Goal: Task Accomplishment & Management: Manage account settings

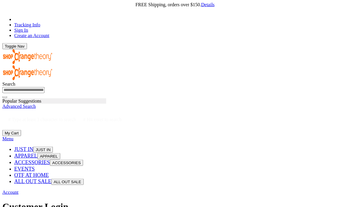
scroll to position [11, 0]
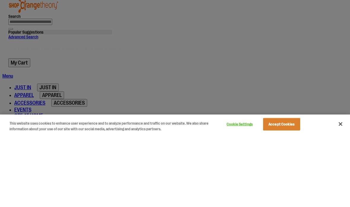
scroll to position [83, 0]
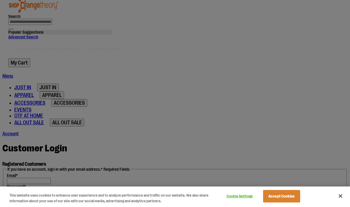
click at [341, 202] on button "Close" at bounding box center [340, 195] width 13 height 13
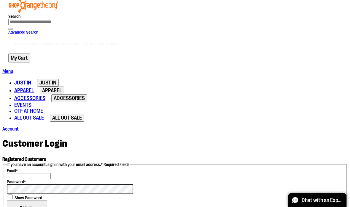
click at [21, 162] on fieldset "If you have an account, sign in with your email address. * Required Fields Emai…" at bounding box center [175, 193] width 344 height 62
click at [23, 173] on input "Email *" at bounding box center [29, 176] width 44 height 6
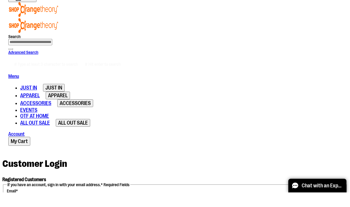
type input "**********"
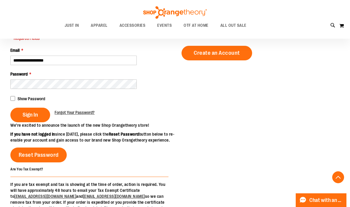
scroll to position [92, 0]
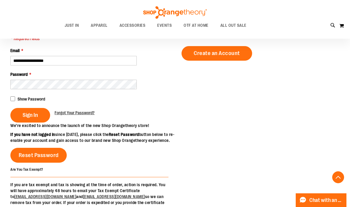
click at [72, 113] on span "Forgot Your Password?" at bounding box center [75, 112] width 40 height 5
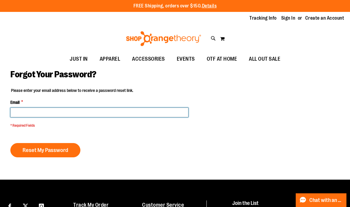
click at [23, 110] on input "Email *" at bounding box center [99, 112] width 178 height 10
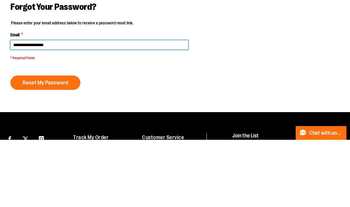
type input "**********"
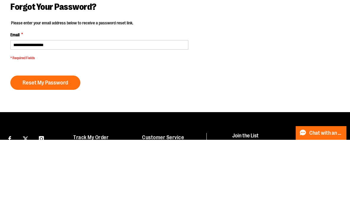
click at [24, 146] on span "Reset My Password" at bounding box center [46, 149] width 46 height 7
